Goal: Information Seeking & Learning: Understand process/instructions

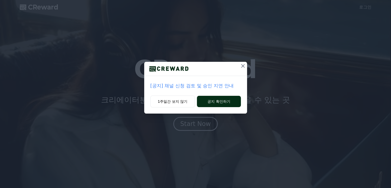
click at [221, 103] on button "공지 확인하기" at bounding box center [219, 101] width 44 height 11
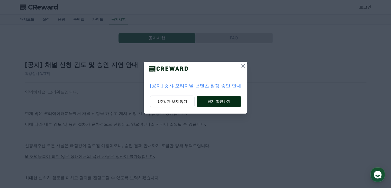
click at [216, 100] on button "공지 확인하기" at bounding box center [219, 101] width 44 height 11
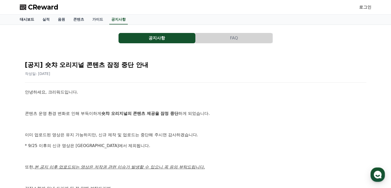
click at [30, 20] on link "대시보드" at bounding box center [27, 20] width 23 height 10
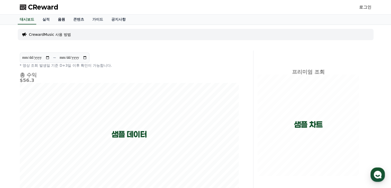
click at [63, 19] on link "음원" at bounding box center [61, 20] width 15 height 10
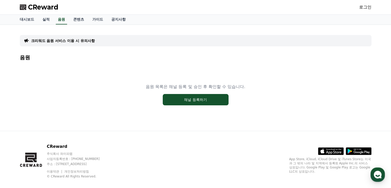
scroll to position [7, 0]
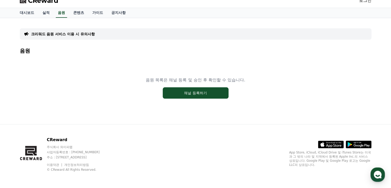
drag, startPoint x: 271, startPoint y: 59, endPoint x: 294, endPoint y: 45, distance: 27.6
click at [271, 59] on div "음원 목록은 채널 등록 및 승인 후 확인할 수 있습니다. 채널 등록하기" at bounding box center [196, 88] width 352 height 64
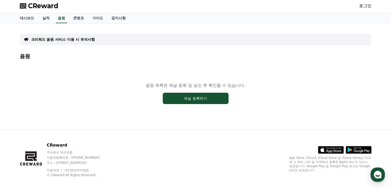
scroll to position [0, 0]
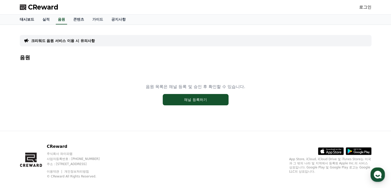
click at [29, 19] on link "대시보드" at bounding box center [27, 20] width 23 height 10
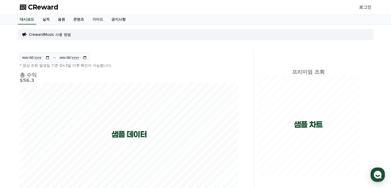
click at [44, 34] on p "CrewardMusic 사용 방법" at bounding box center [50, 34] width 42 height 5
click at [79, 17] on link "콘텐츠" at bounding box center [78, 20] width 19 height 10
